Goal: Task Accomplishment & Management: Manage account settings

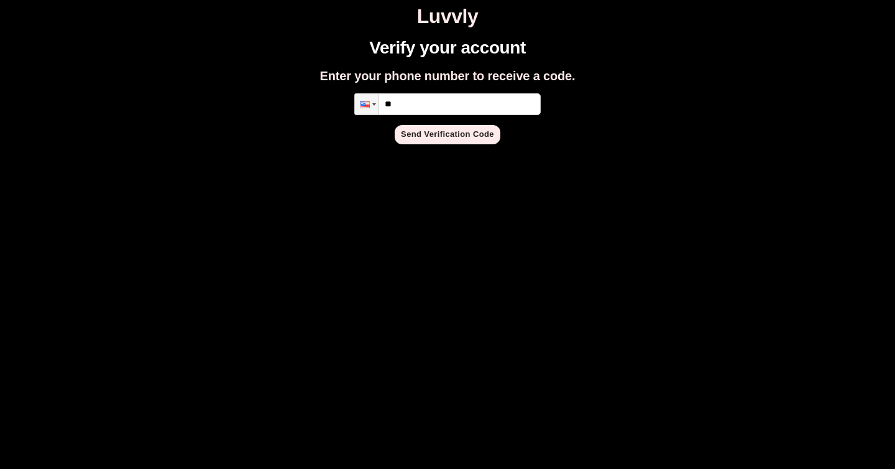
click at [426, 103] on input "**" at bounding box center [447, 104] width 186 height 22
type input "**********"
click at [444, 132] on button "Send Verification Code" at bounding box center [448, 134] width 106 height 19
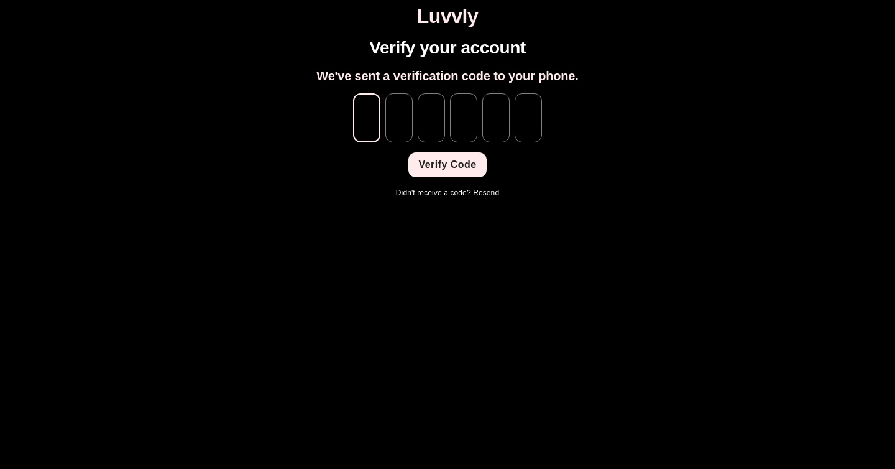
paste input "*"
type input "*"
paste input "*"
type input "*"
paste input "*"
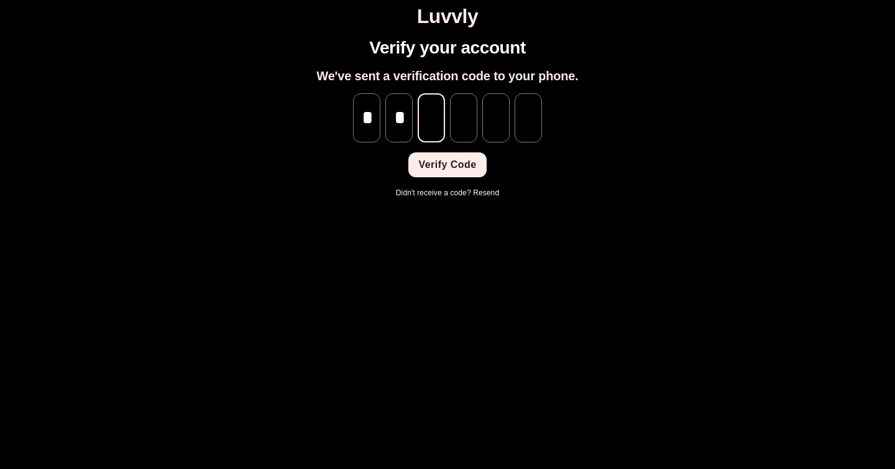
type input "*"
paste input "*"
type input "*"
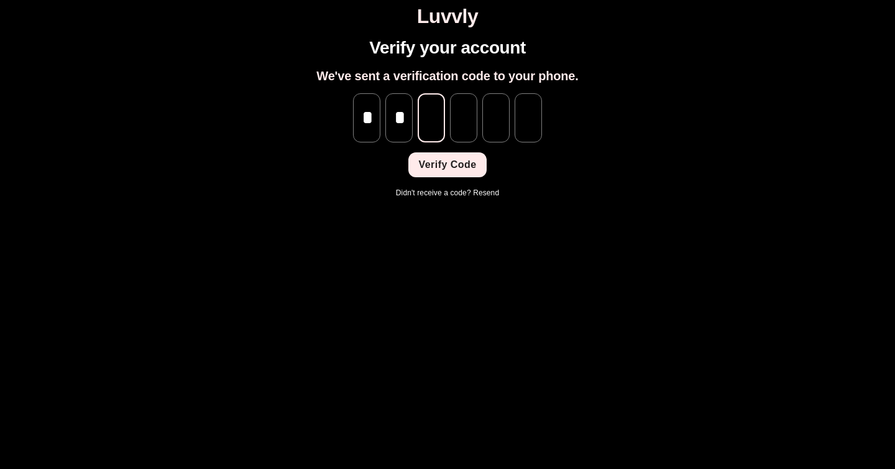
type input "*"
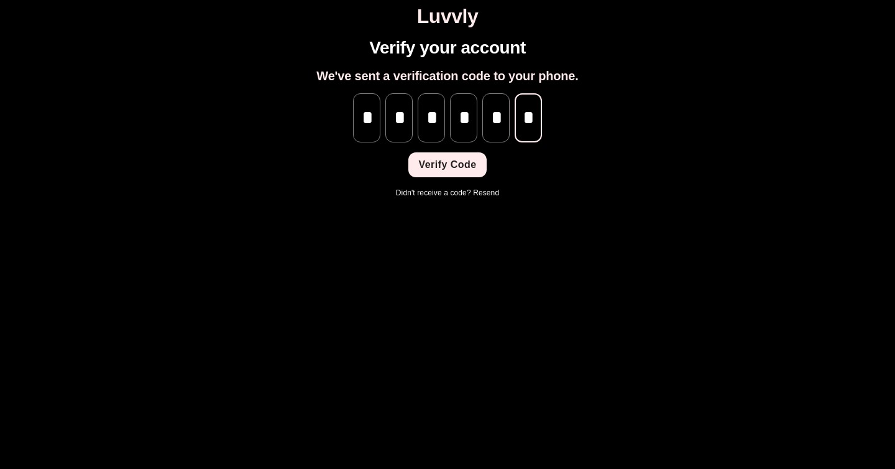
click at [464, 176] on button "Verify Code" at bounding box center [447, 164] width 78 height 25
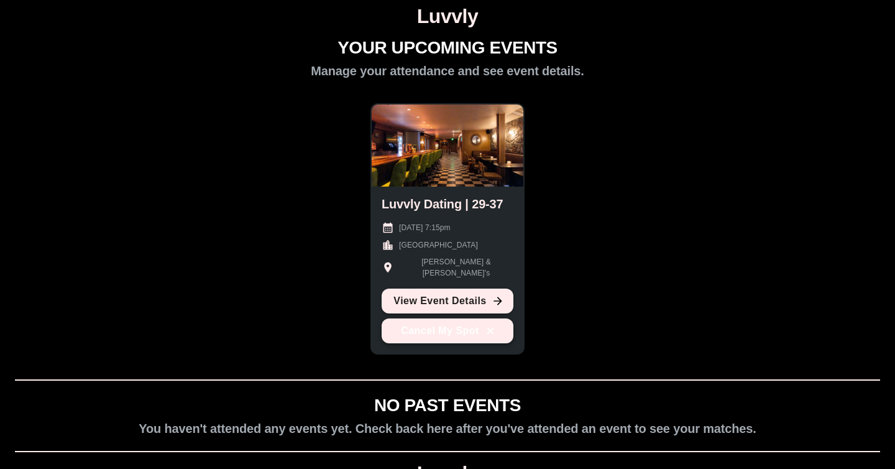
click at [443, 333] on button "Cancel My Spot" at bounding box center [448, 330] width 132 height 25
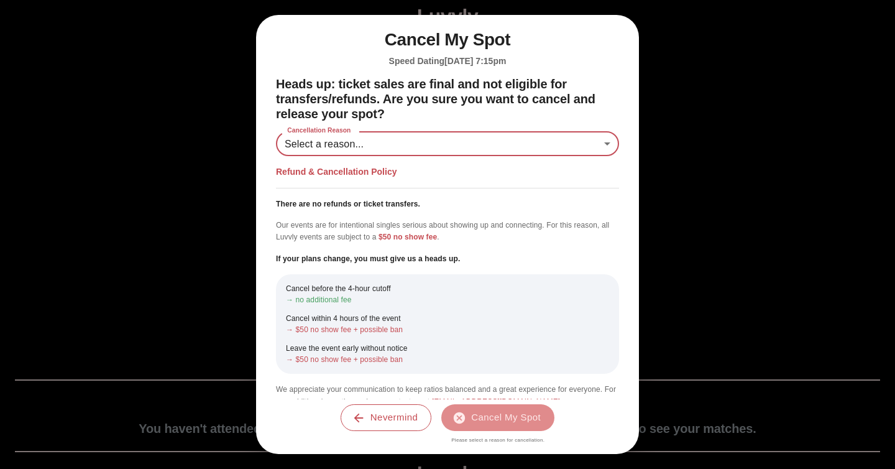
click at [380, 150] on body "Luvvly YOUR UPCOMING EVENTS Manage your attendance and see event details. Luvvl…" at bounding box center [447, 270] width 885 height 531
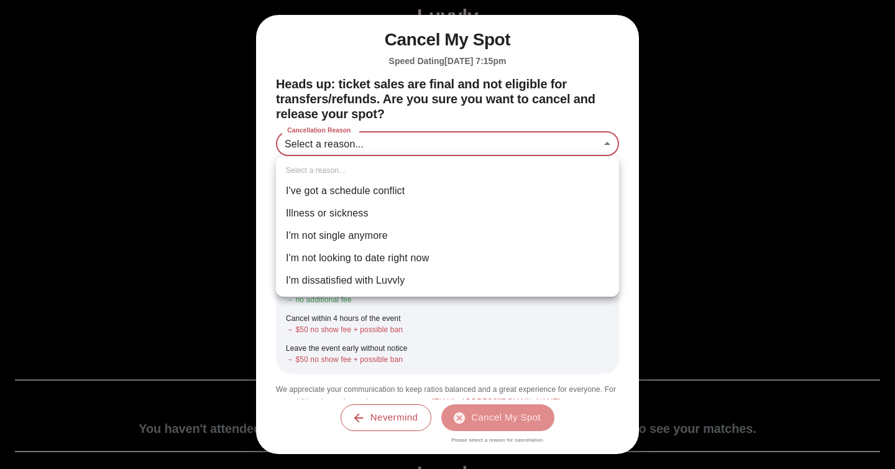
drag, startPoint x: 379, startPoint y: 195, endPoint x: 379, endPoint y: 216, distance: 21.8
click at [379, 216] on ul "Select a reason... I've got a schedule conflict Illness or sickness I'm not sin…" at bounding box center [447, 226] width 343 height 140
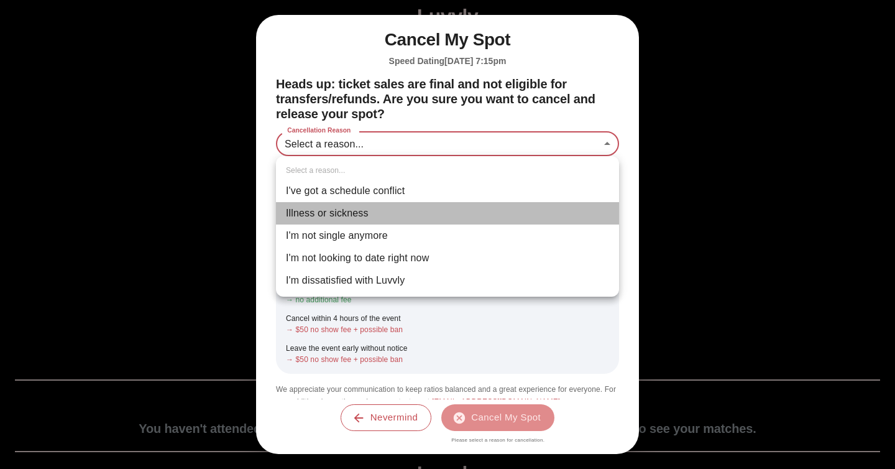
click at [379, 216] on li "Illness or sickness" at bounding box center [447, 213] width 343 height 22
type input "********"
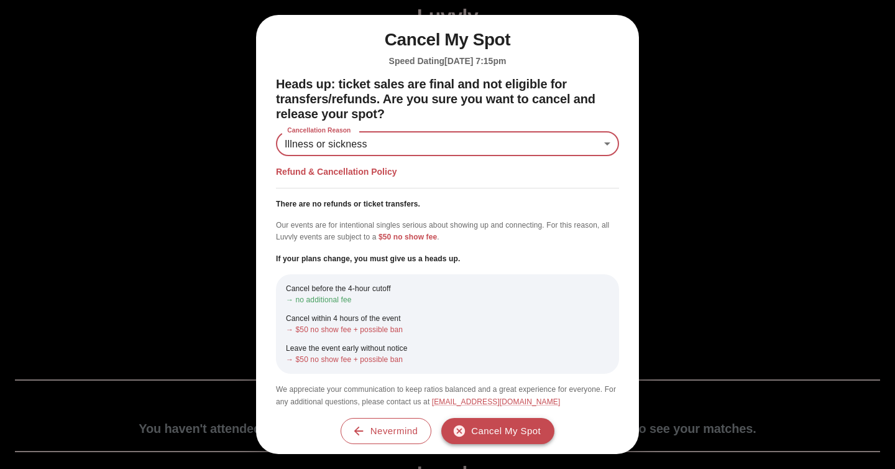
click at [479, 437] on button "Cancel My Spot" at bounding box center [497, 431] width 113 height 26
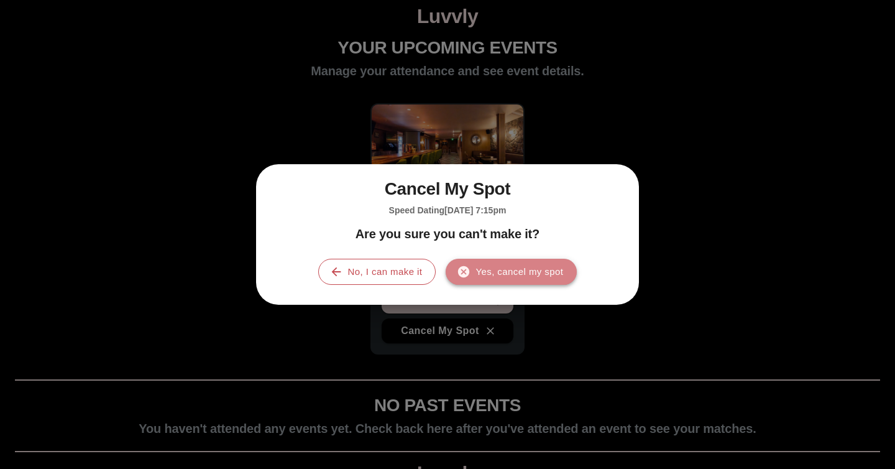
click at [487, 277] on button "Yes, cancel my spot" at bounding box center [511, 272] width 131 height 26
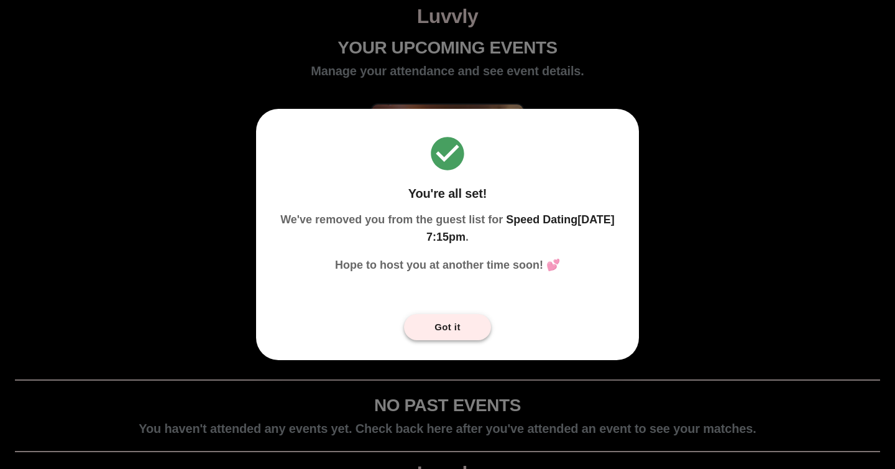
click at [455, 328] on button "Got it" at bounding box center [447, 327] width 87 height 26
